Goal: Find specific page/section

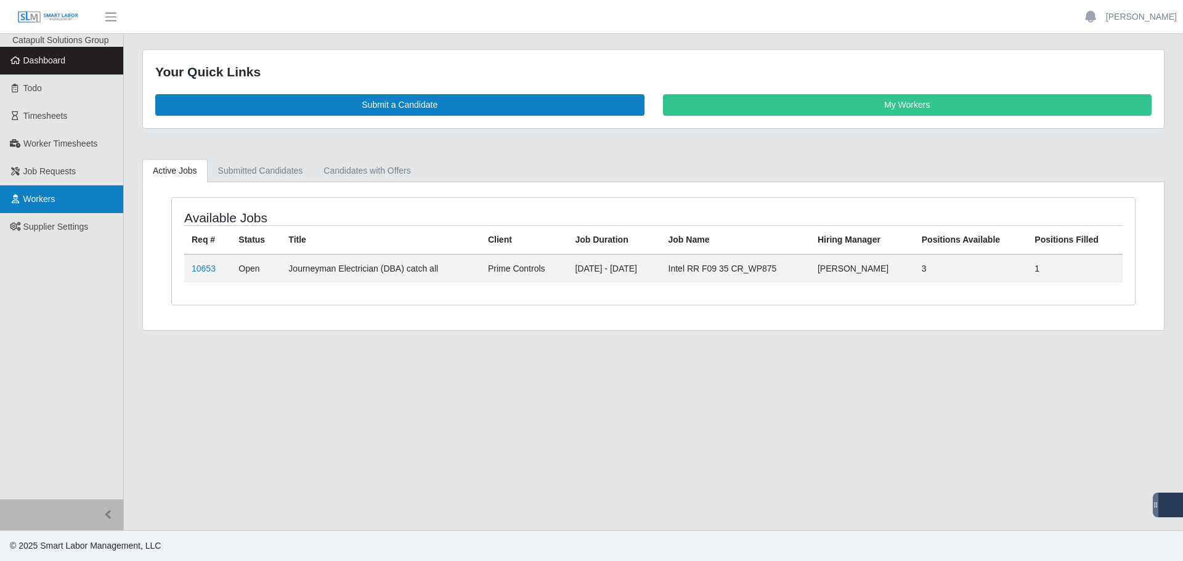
click at [49, 198] on span "Workers" at bounding box center [39, 199] width 32 height 10
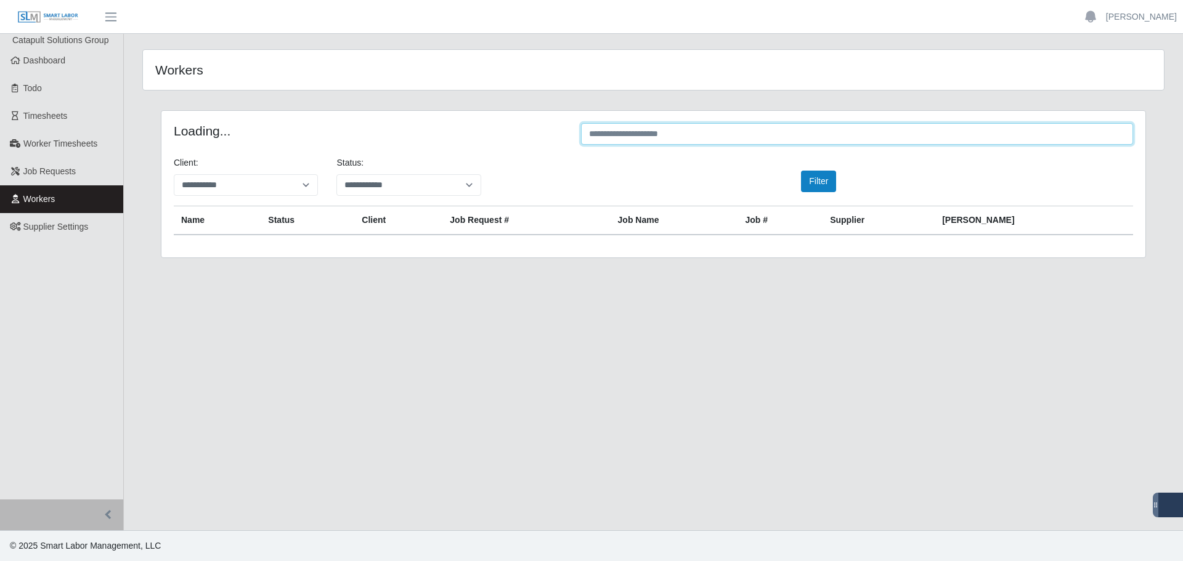
click at [658, 129] on input "text" at bounding box center [857, 134] width 552 height 22
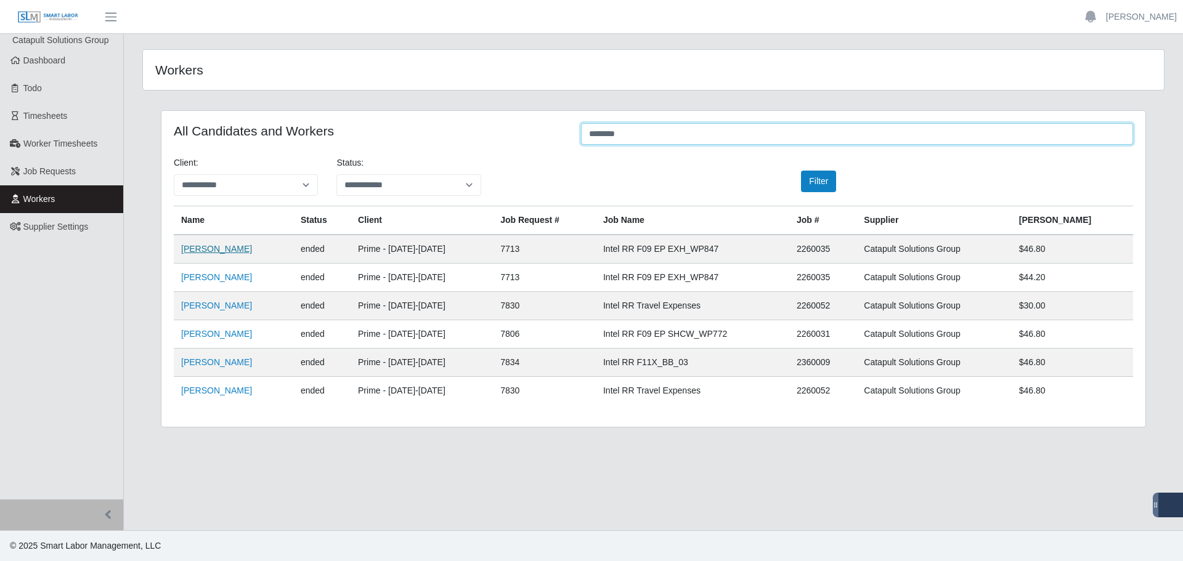
type input "********"
click at [250, 248] on link "Emmanuel Esparza Derma" at bounding box center [216, 249] width 71 height 10
